Goal: Transaction & Acquisition: Subscribe to service/newsletter

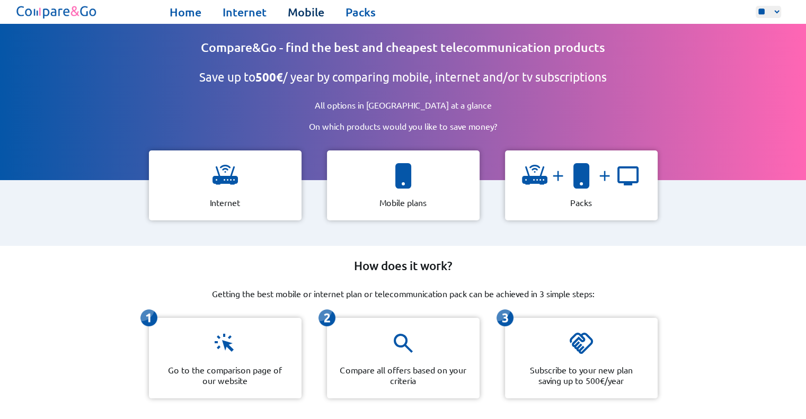
click at [295, 13] on link "Mobile" at bounding box center [306, 12] width 37 height 15
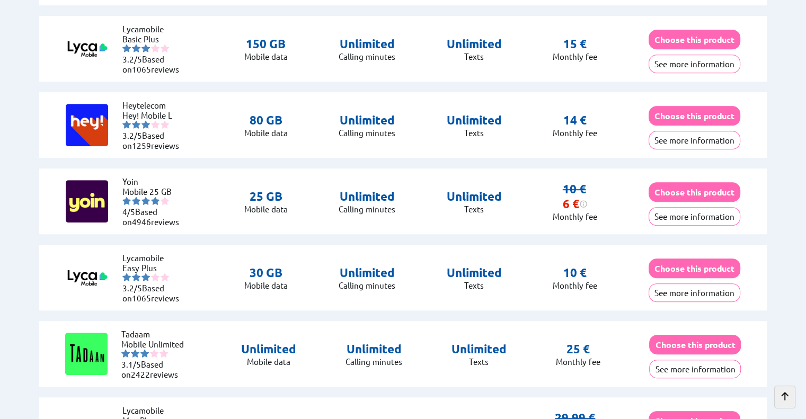
scroll to position [564, 0]
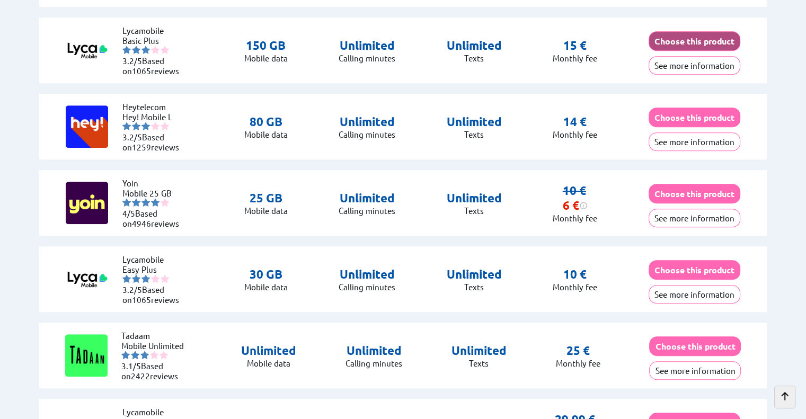
click at [684, 38] on button "Choose this product" at bounding box center [695, 41] width 92 height 20
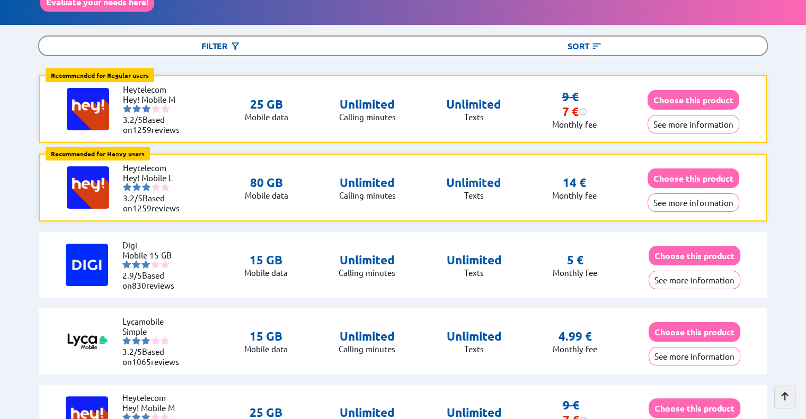
scroll to position [0, 0]
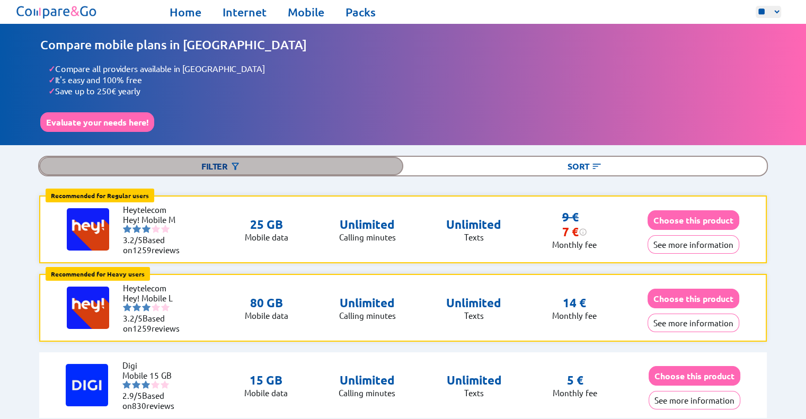
click at [233, 161] on img at bounding box center [235, 166] width 11 height 11
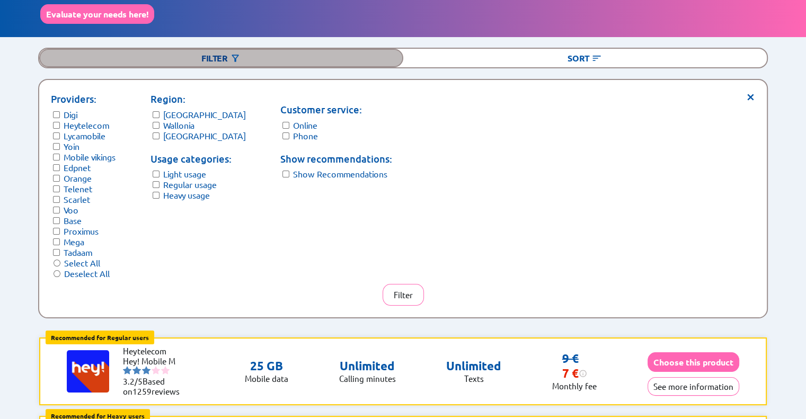
scroll to position [110, 0]
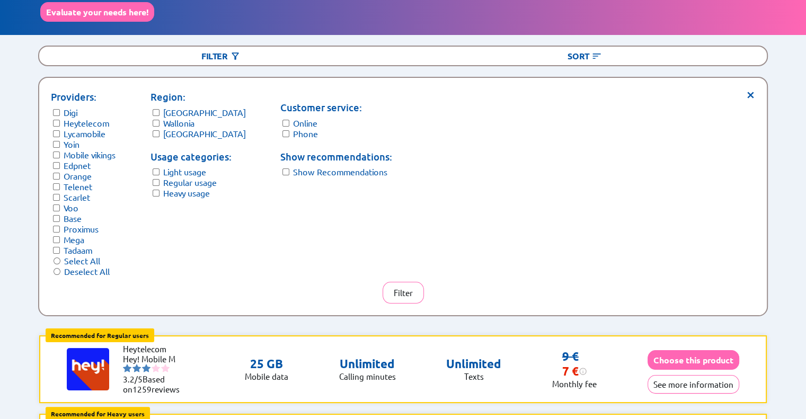
click at [87, 267] on label "Deselect All" at bounding box center [87, 271] width 46 height 11
click at [91, 125] on form "Providers: Digi Heytelecom Lycamobile Yoin Mobile vikings Edpnet Orange Telenet…" at bounding box center [83, 183] width 65 height 187
click at [91, 129] on label "Lycamobile" at bounding box center [85, 133] width 42 height 11
click at [392, 287] on button "Filter" at bounding box center [403, 293] width 41 height 22
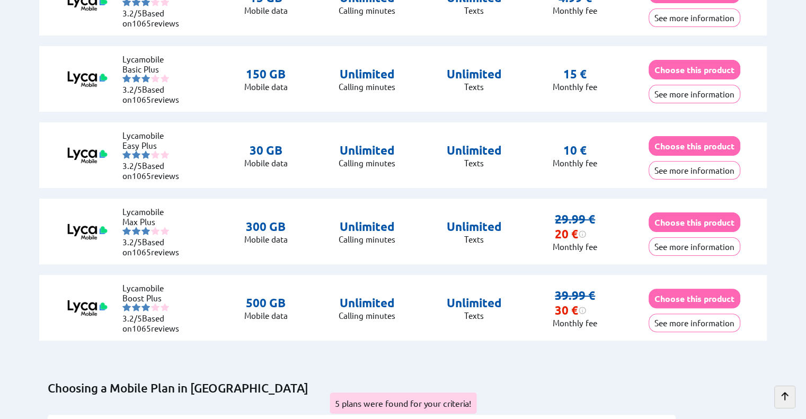
scroll to position [0, 0]
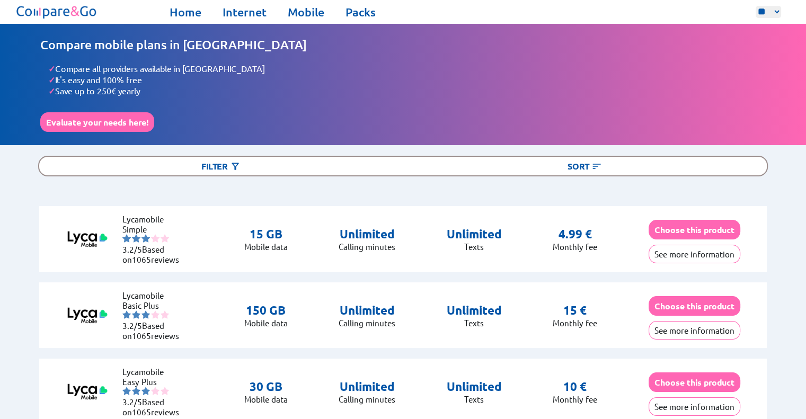
click at [80, 11] on img at bounding box center [56, 12] width 85 height 19
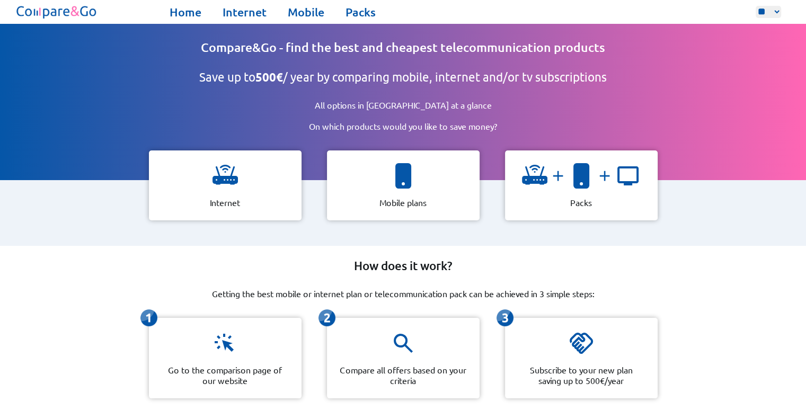
click at [84, 8] on img at bounding box center [56, 12] width 85 height 19
